Goal: Information Seeking & Learning: Learn about a topic

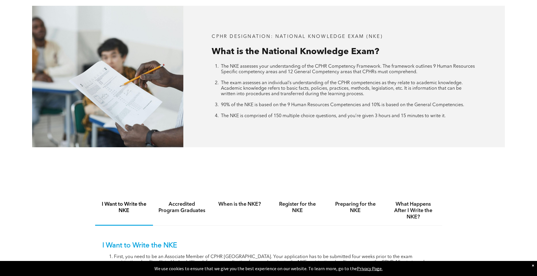
scroll to position [318, 0]
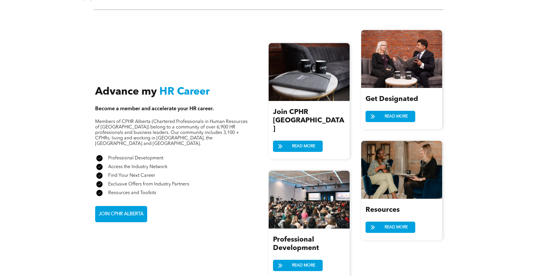
scroll to position [607, 0]
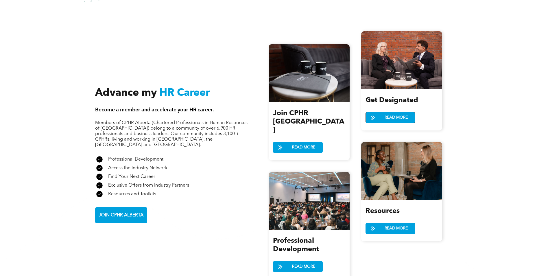
click at [382, 114] on span "READ MORE" at bounding box center [395, 117] width 27 height 11
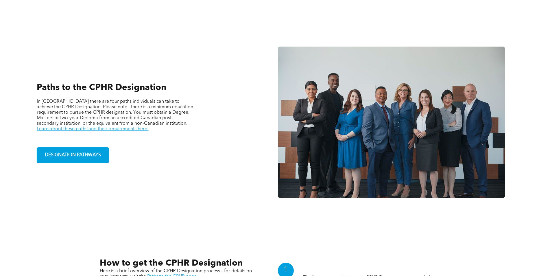
scroll to position [405, 0]
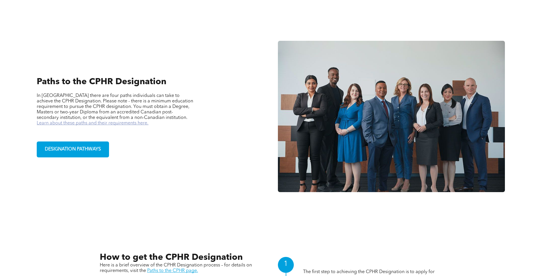
click at [146, 121] on link "Learn about these paths and their requirements here." at bounding box center [93, 123] width 112 height 5
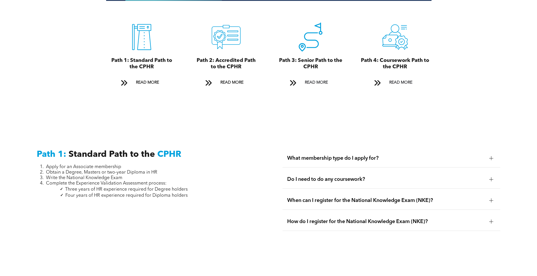
scroll to position [693, 0]
